Goal: Transaction & Acquisition: Subscribe to service/newsletter

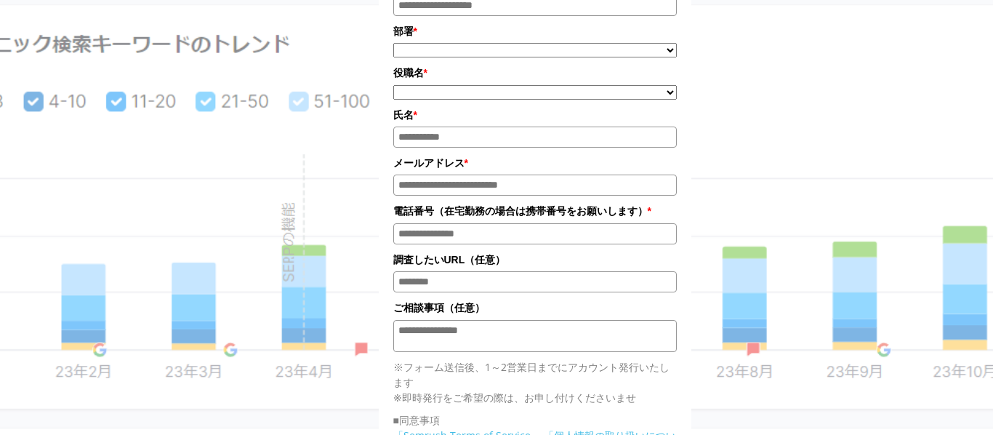
scroll to position [288, 0]
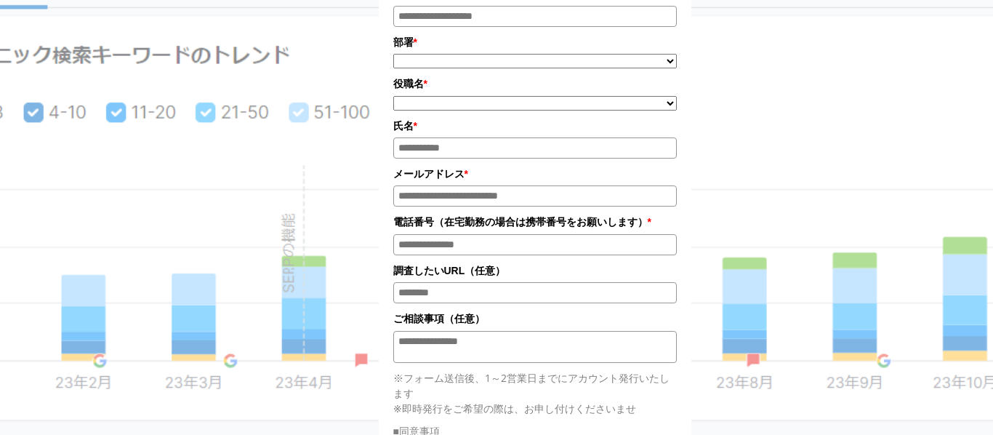
click at [264, 313] on div "今すぐ7日間無料トライアルスタート！ トライアル終了後の自動課金はございません 会社名 部署 * ***** **** ******* *" at bounding box center [535, 202] width 727 height 901
click at [272, 78] on div "今すぐ7日間無料トライアルスタート！ トライアル終了後の自動課金はございません 会社名 部署 * ***** **** ******* *" at bounding box center [535, 202] width 727 height 901
